Goal: Information Seeking & Learning: Learn about a topic

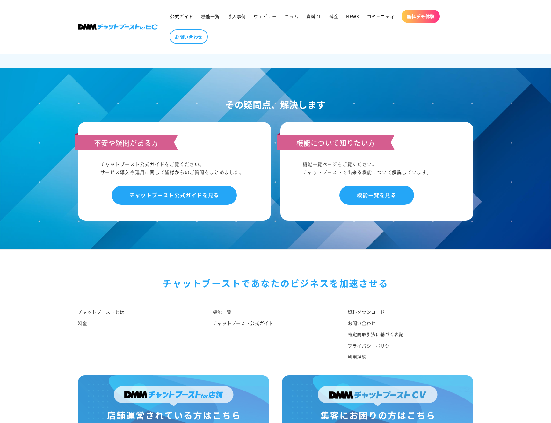
scroll to position [3181, 0]
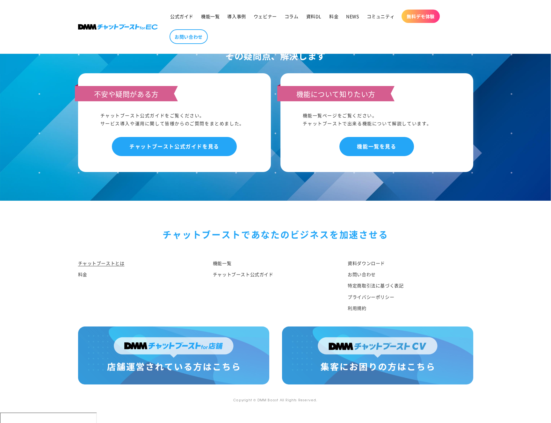
click at [198, 357] on img at bounding box center [173, 356] width 191 height 58
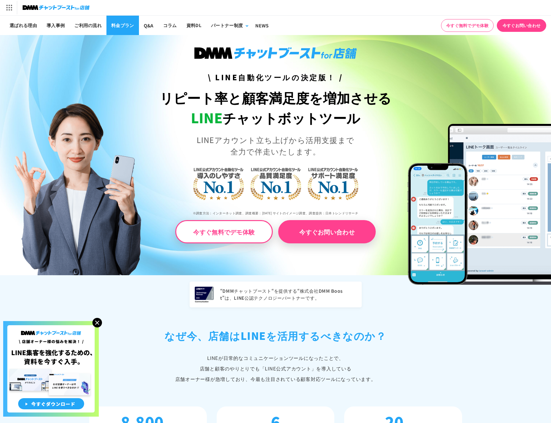
click at [119, 26] on link "料金プラン" at bounding box center [122, 25] width 33 height 19
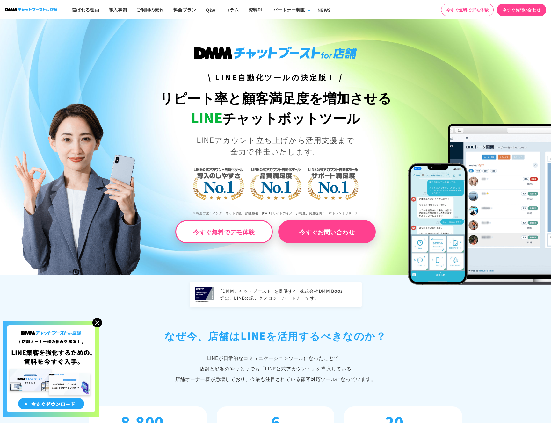
scroll to position [2413, 0]
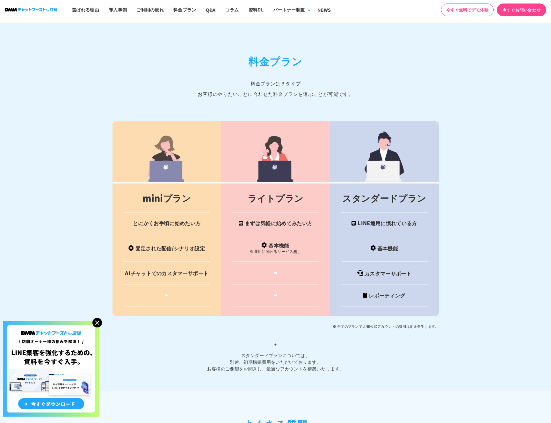
click at [187, 103] on div "料金プラン 料金プランは３タイプ お客様のやりたいことに合わせた料金プランを選ぶことが可能です。 miniプラン ライトプラン スタンダードプラン とにかくお…" at bounding box center [275, 212] width 326 height 319
